Goal: Transaction & Acquisition: Purchase product/service

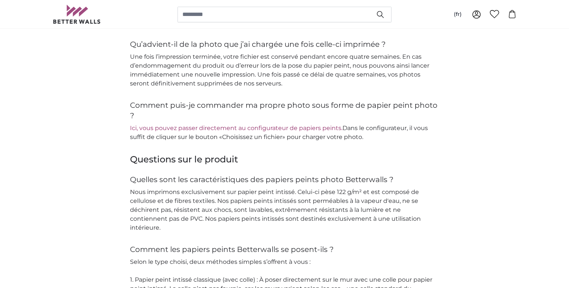
scroll to position [1274, 0]
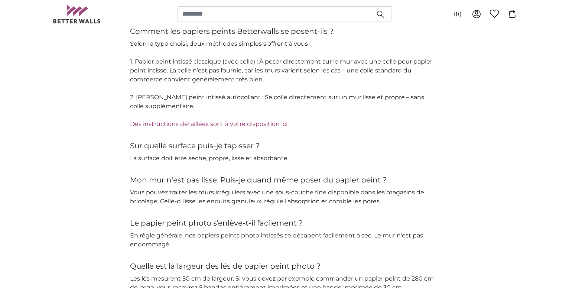
click at [271, 127] on link "Des instructions détaillées sont à votre disposition ici." at bounding box center [209, 123] width 159 height 7
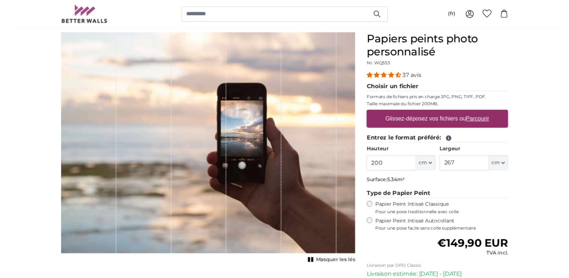
scroll to position [63, 0]
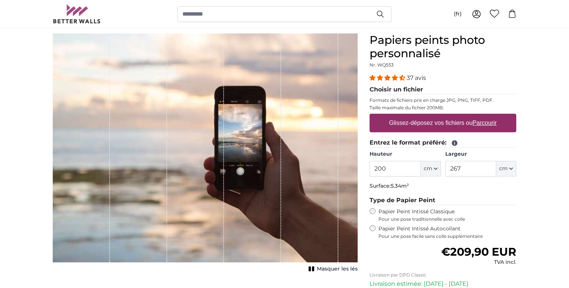
click at [337, 268] on span "Masquer les lés" at bounding box center [337, 268] width 41 height 7
click at [337, 268] on span "Afficher les lés" at bounding box center [338, 268] width 39 height 7
click at [339, 268] on span "Masquer les lés" at bounding box center [337, 268] width 41 height 7
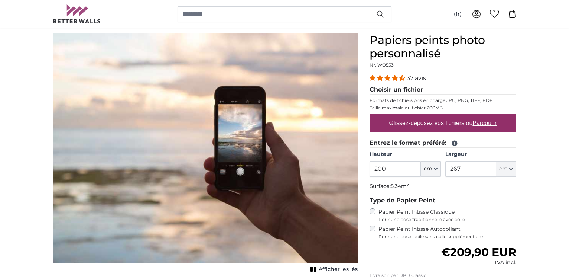
click at [449, 80] on div "37 avis" at bounding box center [443, 78] width 147 height 9
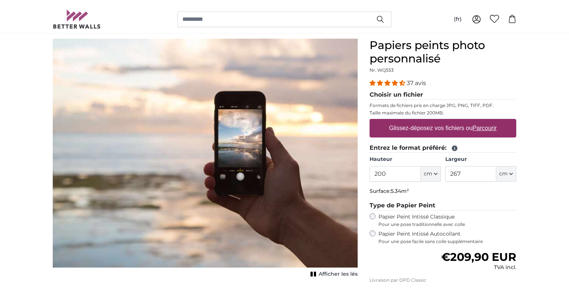
scroll to position [577, 0]
